Goal: Find specific page/section: Find specific page/section

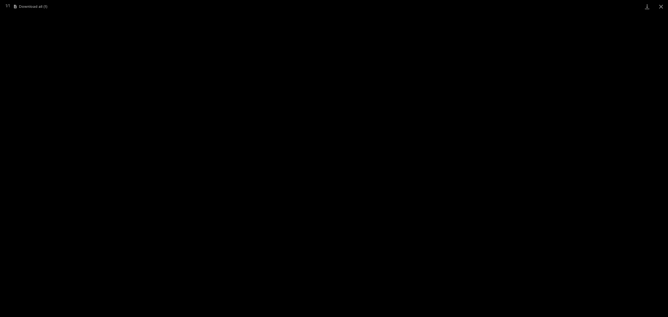
scroll to position [14, 0]
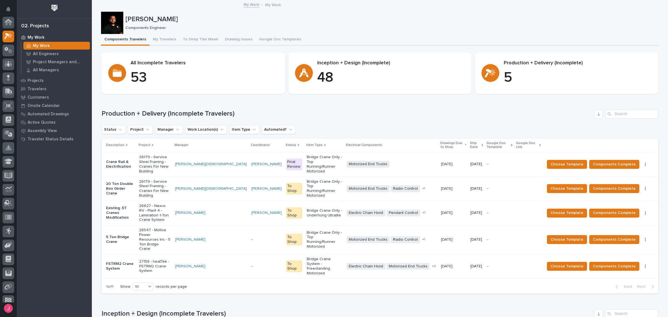
scroll to position [15, 0]
click at [431, 309] on h1 "Inception + Design (Incomplete Travelers)" at bounding box center [347, 313] width 490 height 8
click at [396, 110] on h1 "Production + Delivery (Incomplete Travelers)" at bounding box center [347, 114] width 490 height 8
click at [166, 160] on p "26179 - Service Steel Framing - Cranes For New Building" at bounding box center [154, 164] width 31 height 19
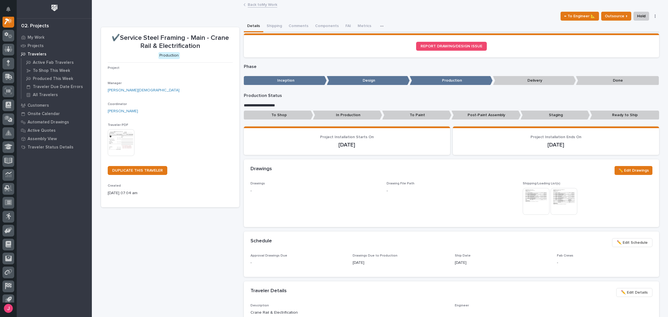
scroll to position [14, 0]
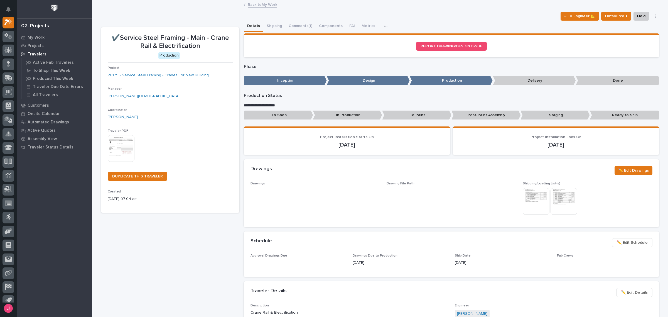
click at [124, 155] on img at bounding box center [121, 148] width 27 height 27
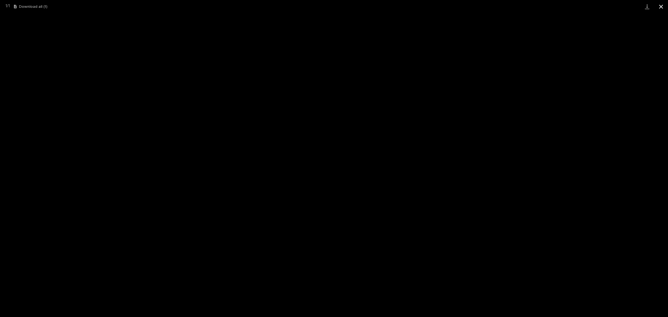
click at [660, 6] on button "Close gallery" at bounding box center [661, 6] width 14 height 13
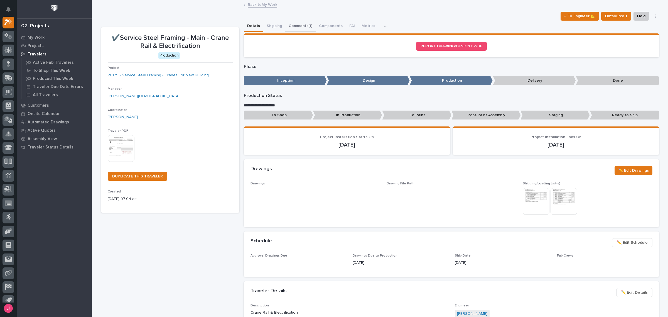
click at [303, 27] on button "Comments (1)" at bounding box center [300, 27] width 30 height 12
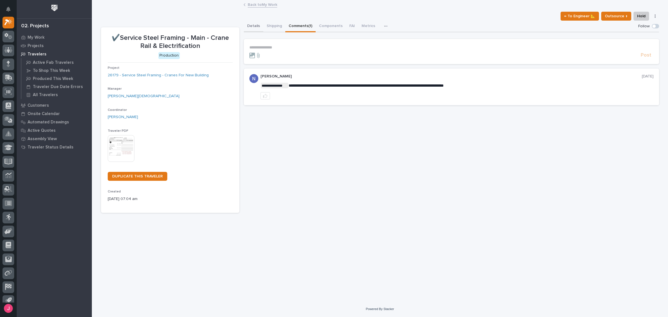
click at [245, 28] on button "Details" at bounding box center [253, 27] width 19 height 12
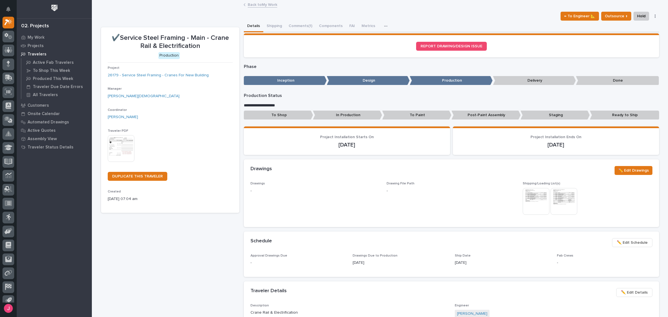
click at [262, 3] on link "Back to My Work" at bounding box center [262, 4] width 29 height 6
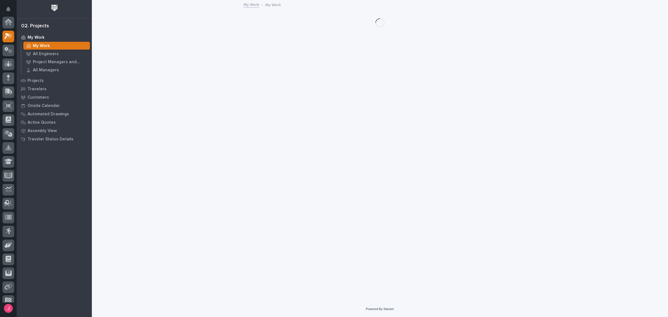
scroll to position [15, 0]
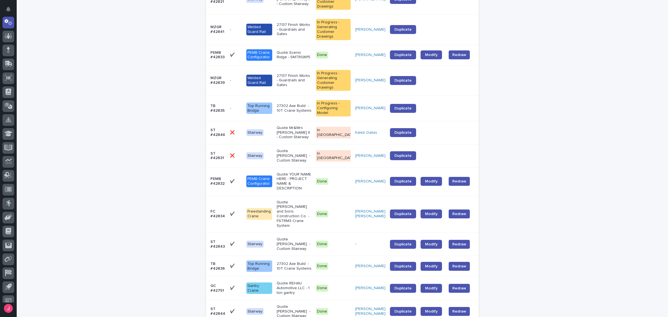
scroll to position [146, 0]
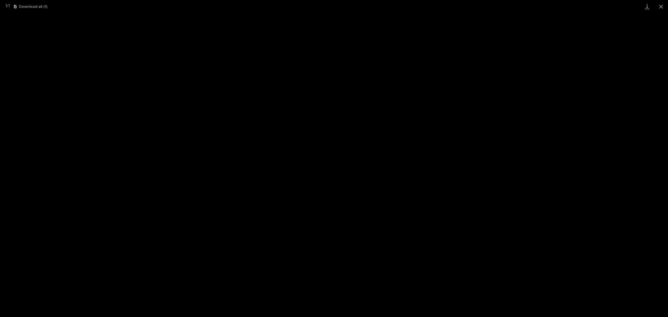
scroll to position [14, 0]
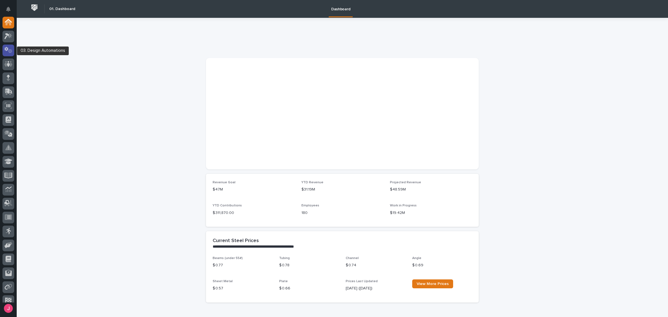
click at [11, 47] on icon at bounding box center [8, 50] width 8 height 6
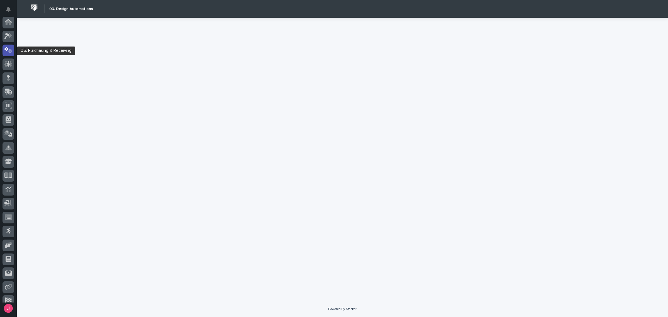
scroll to position [28, 0]
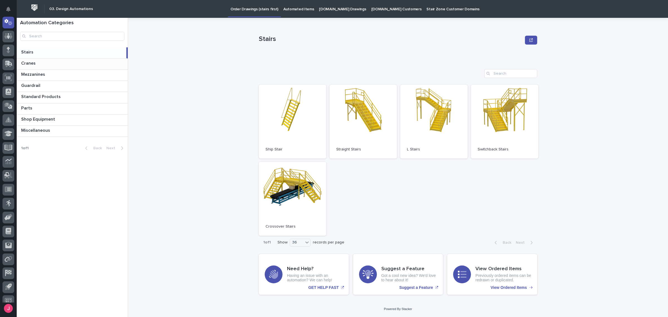
click at [50, 67] on div "Cranes Cranes" at bounding box center [72, 63] width 111 height 11
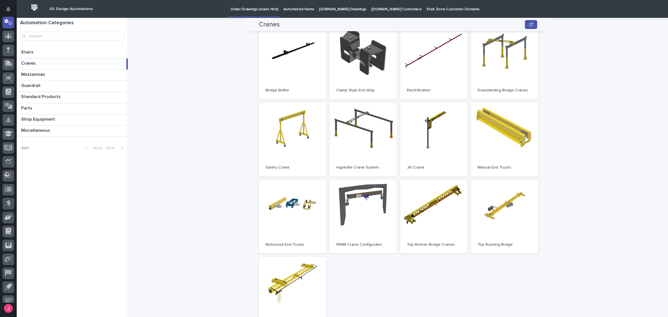
scroll to position [70, 0]
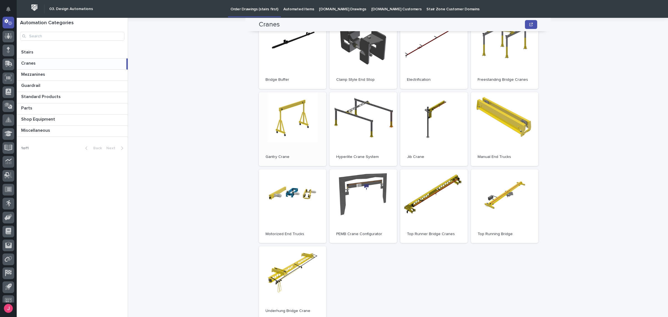
click at [297, 116] on link "Open" at bounding box center [292, 129] width 67 height 74
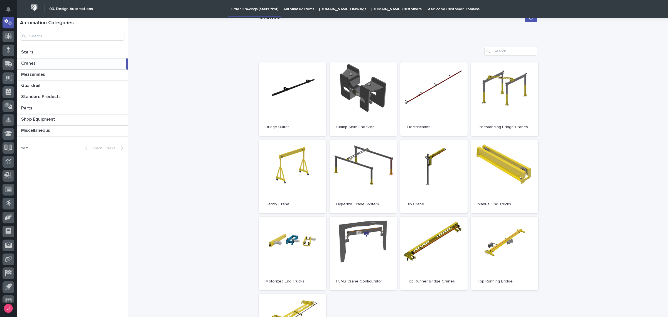
scroll to position [35, 0]
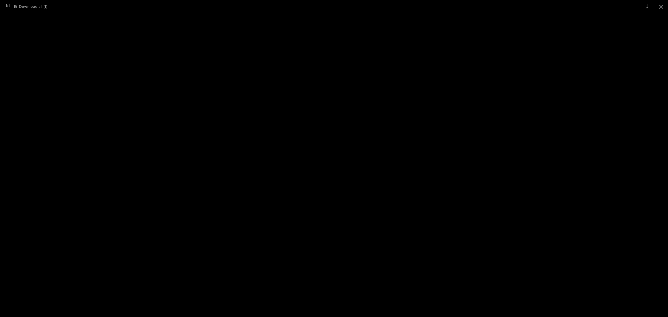
scroll to position [14, 0]
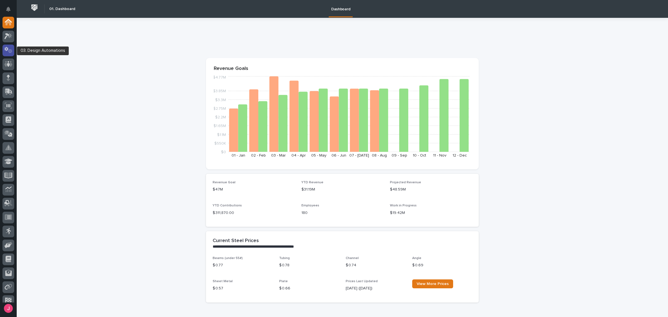
click at [6, 53] on div at bounding box center [9, 51] width 12 height 12
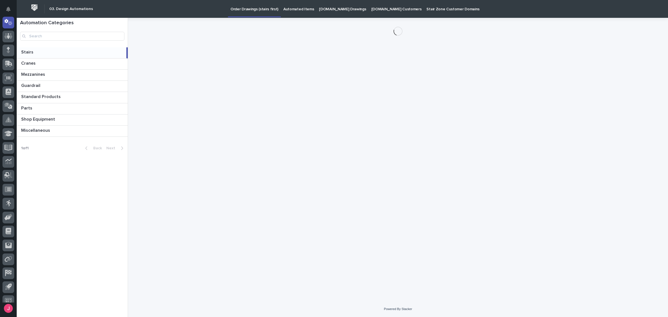
click at [298, 9] on p "Automated Items" at bounding box center [298, 6] width 31 height 12
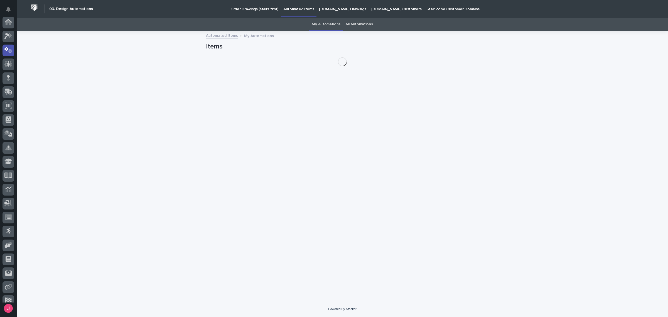
scroll to position [28, 0]
click at [357, 23] on link "All Automations" at bounding box center [358, 24] width 27 height 13
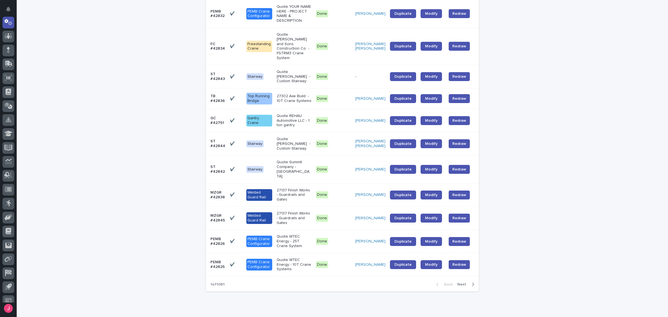
scroll to position [625, 0]
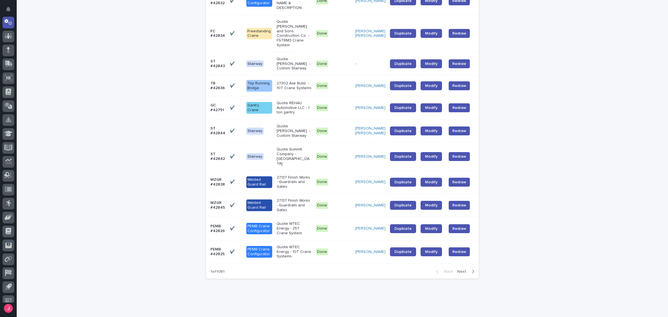
click at [459, 269] on span "Next" at bounding box center [463, 271] width 12 height 4
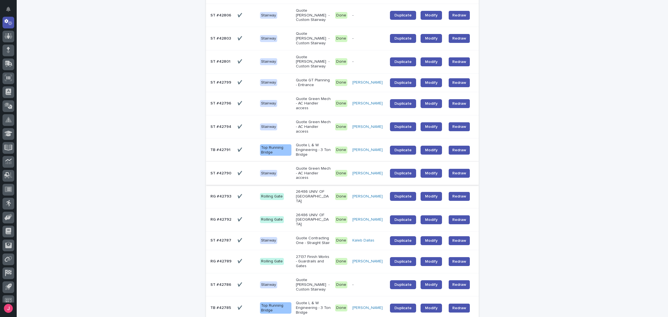
scroll to position [452, 0]
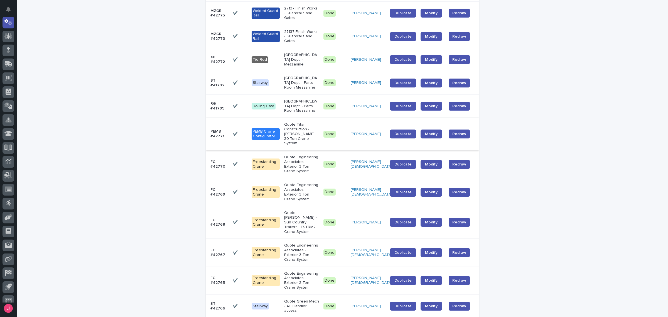
scroll to position [604, 0]
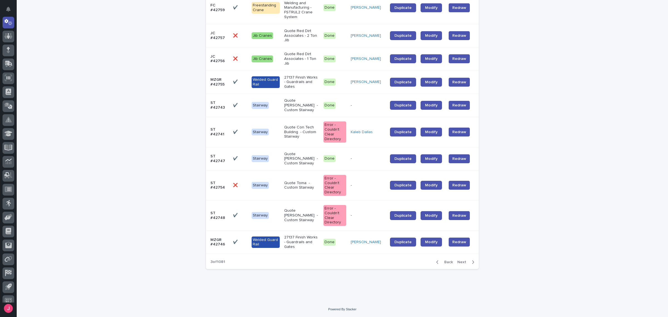
click at [461, 262] on span "Next" at bounding box center [463, 262] width 12 height 4
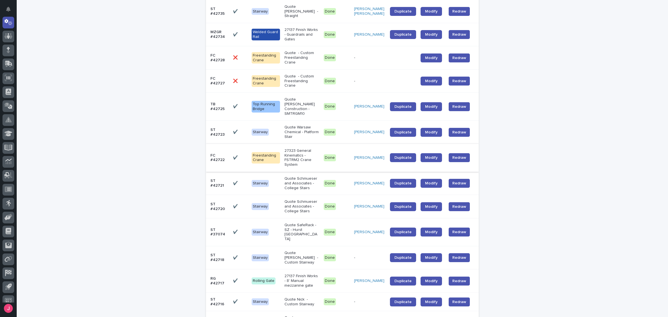
scroll to position [244, 0]
